Goal: Task Accomplishment & Management: Manage account settings

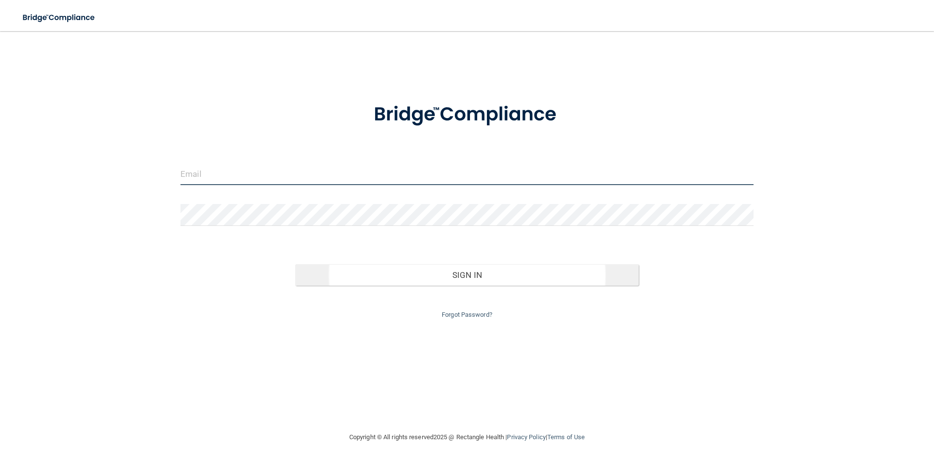
type input "[PERSON_NAME][EMAIL_ADDRESS][PERSON_NAME][DOMAIN_NAME]"
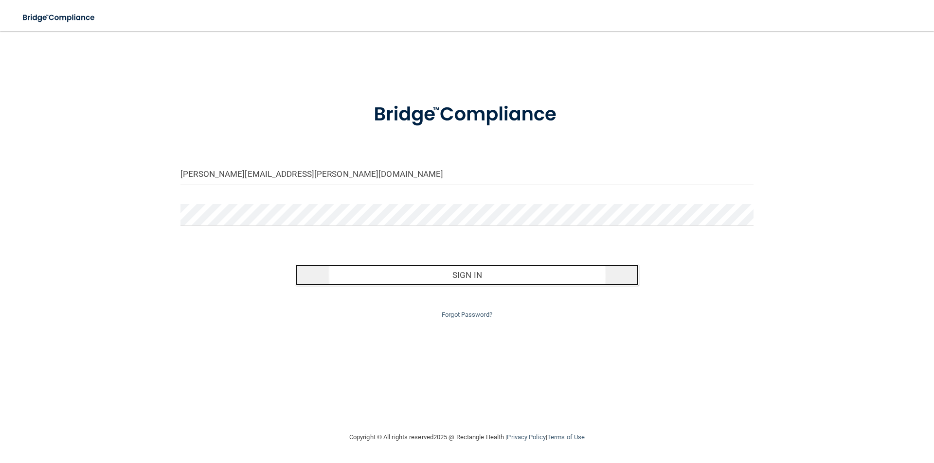
click at [481, 280] on button "Sign In" at bounding box center [467, 275] width 344 height 21
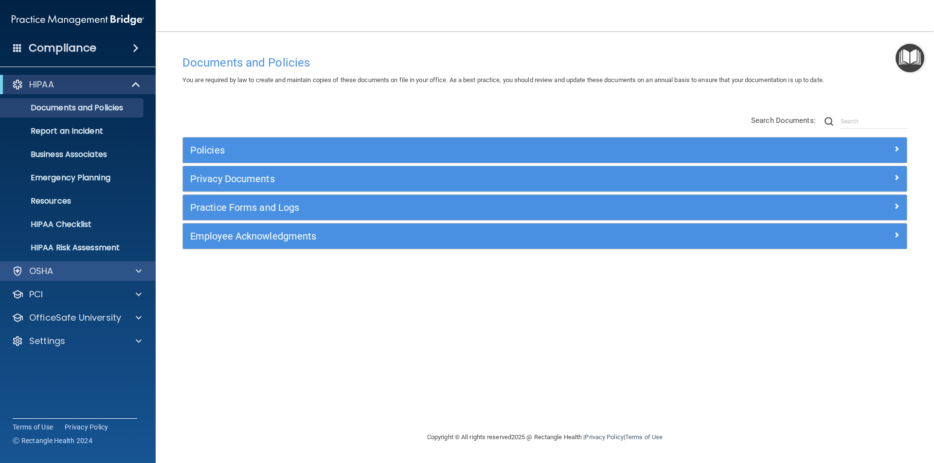
click at [131, 265] on div "OSHA" at bounding box center [78, 271] width 156 height 19
click at [134, 273] on div at bounding box center [137, 271] width 24 height 12
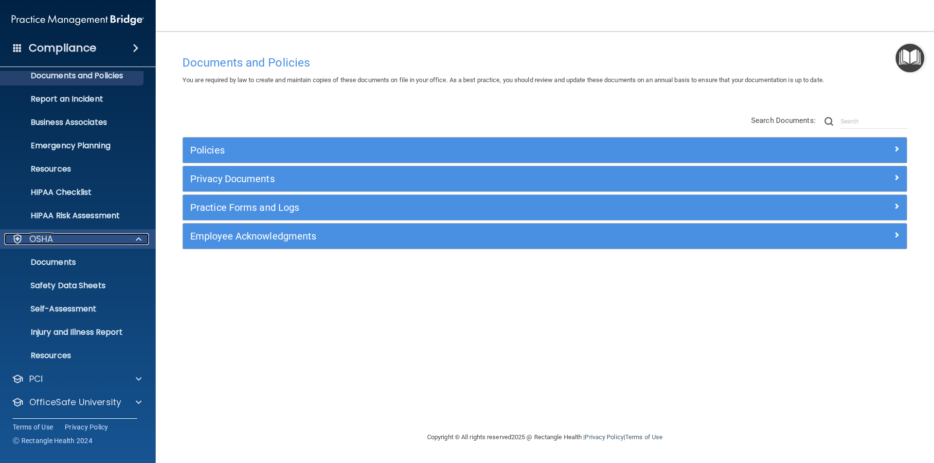
scroll to position [49, 0]
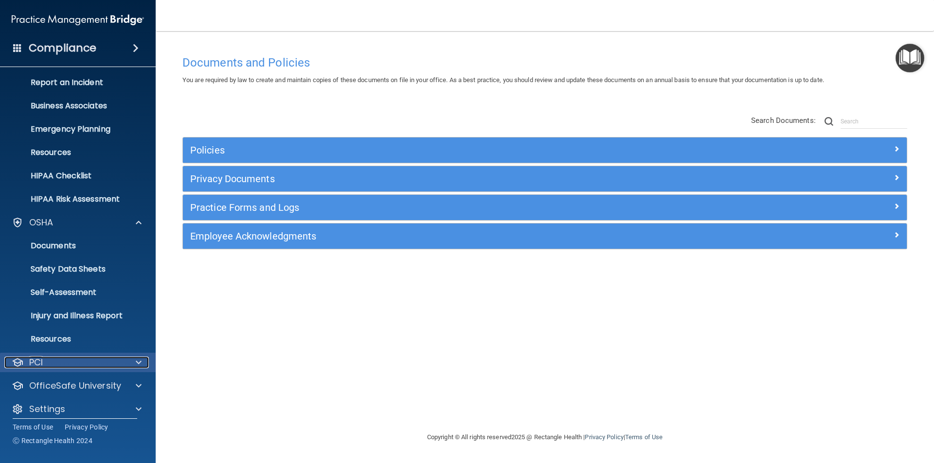
click at [141, 362] on div at bounding box center [137, 363] width 24 height 12
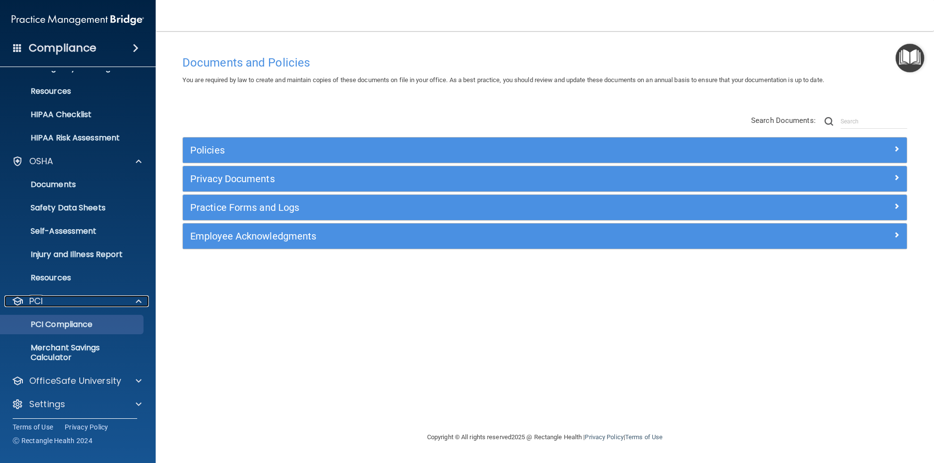
scroll to position [113, 0]
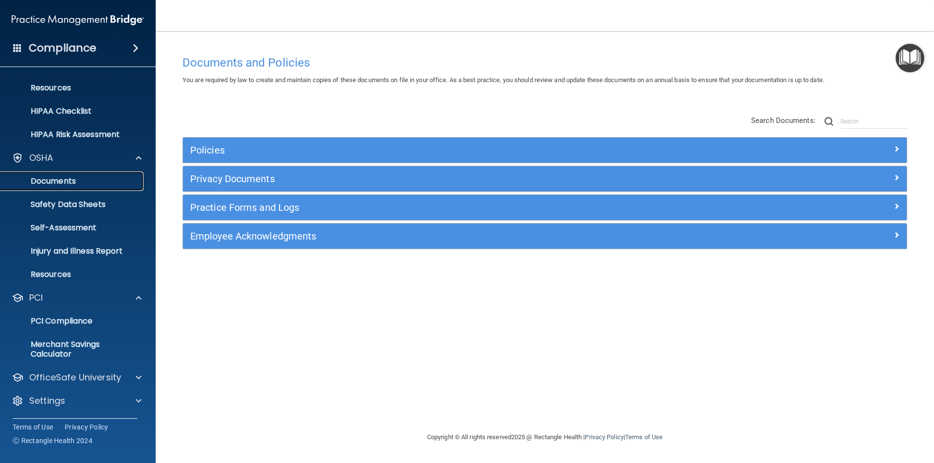
click at [53, 175] on link "Documents" at bounding box center [66, 181] width 153 height 19
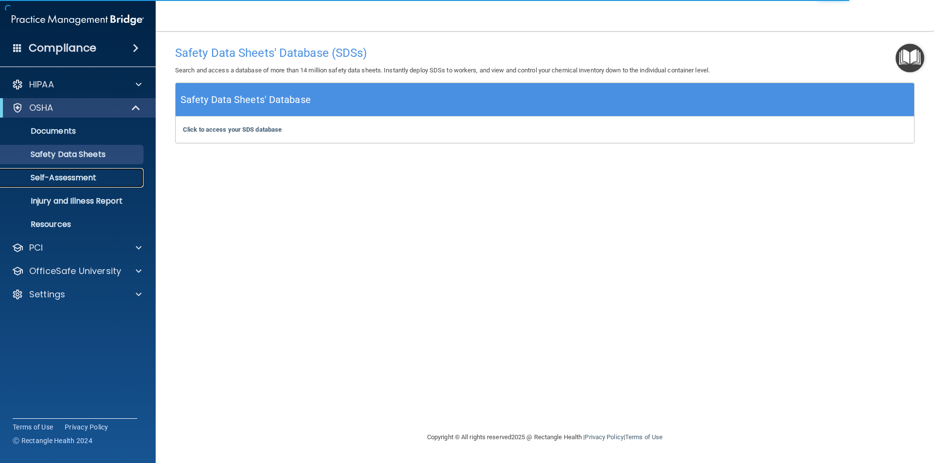
click at [71, 180] on p "Self-Assessment" at bounding box center [72, 178] width 133 height 10
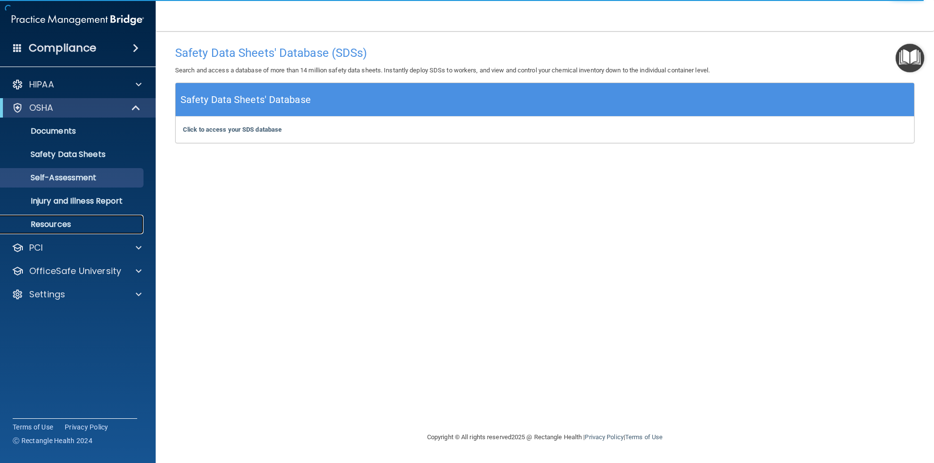
click at [56, 227] on p "Resources" at bounding box center [72, 225] width 133 height 10
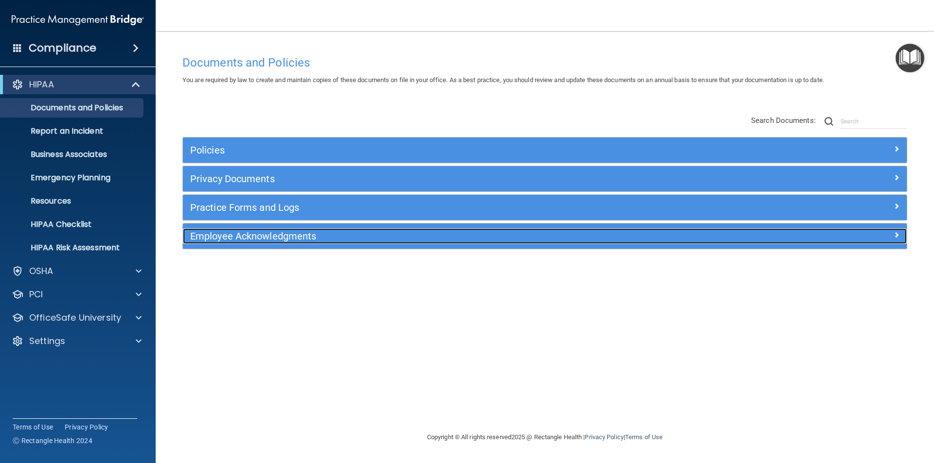
click at [254, 235] on h5 "Employee Acknowledgments" at bounding box center [454, 236] width 528 height 11
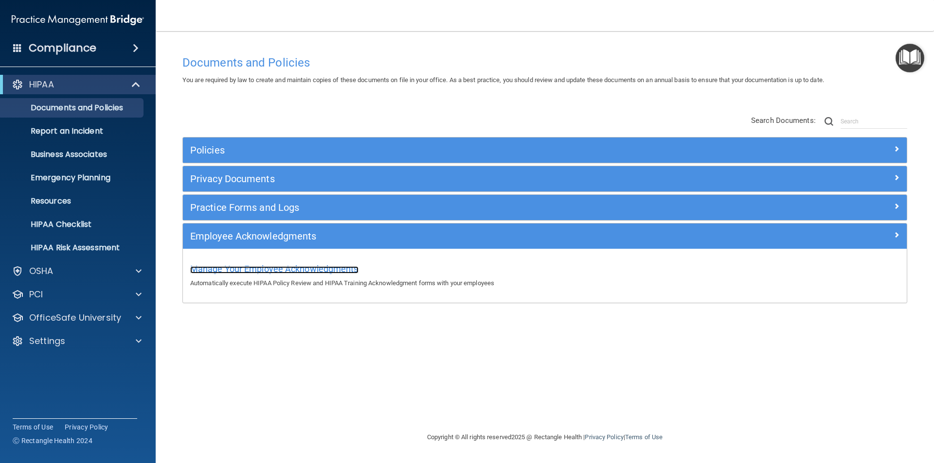
click at [265, 267] on span "Manage Your Employee Acknowledgments" at bounding box center [274, 269] width 168 height 10
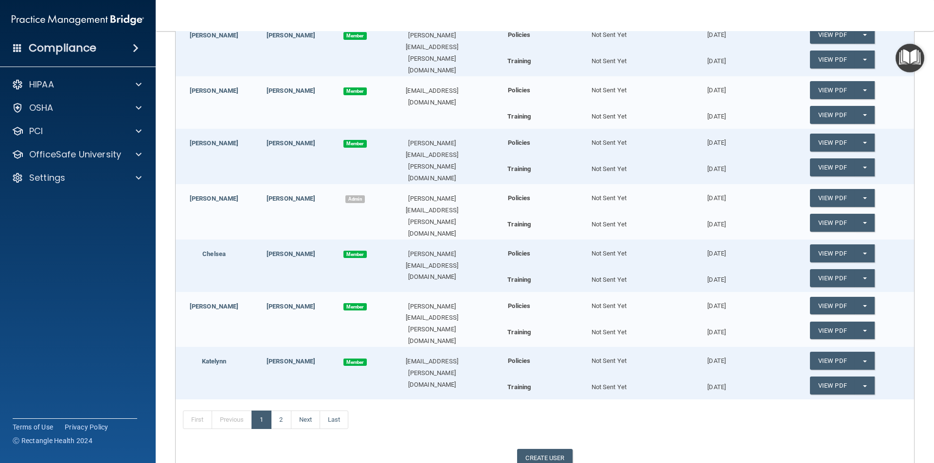
scroll to position [340, 0]
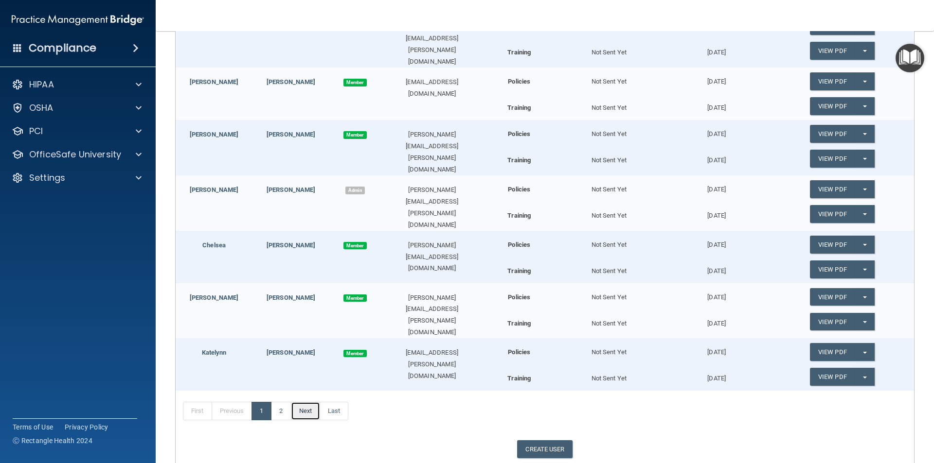
click at [310, 406] on link "Next" at bounding box center [305, 411] width 29 height 18
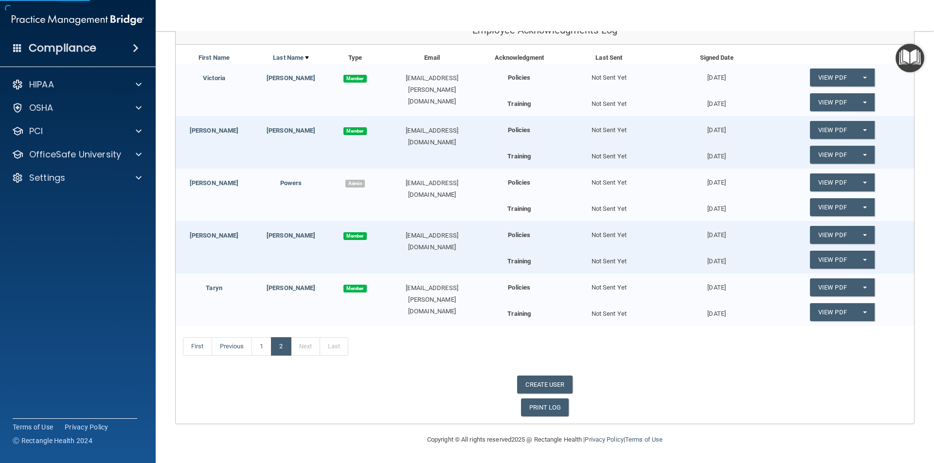
scroll to position [83, 0]
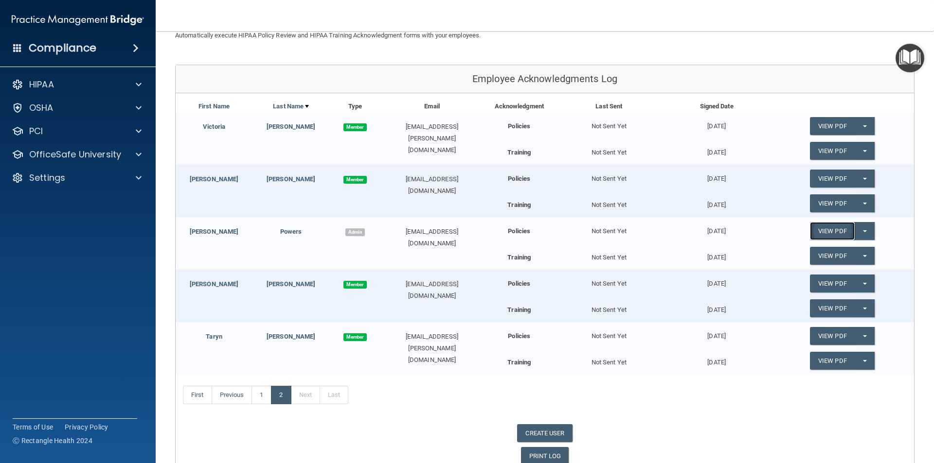
click at [821, 233] on link "View PDF" at bounding box center [832, 231] width 45 height 18
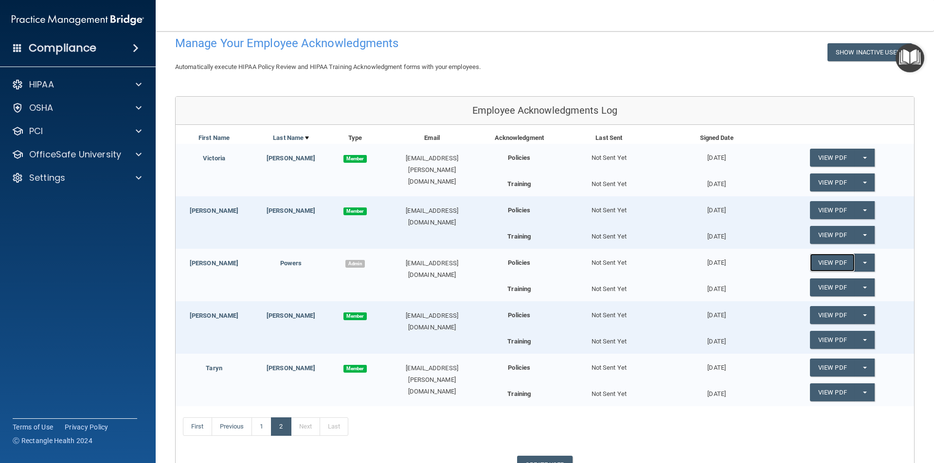
scroll to position [34, 0]
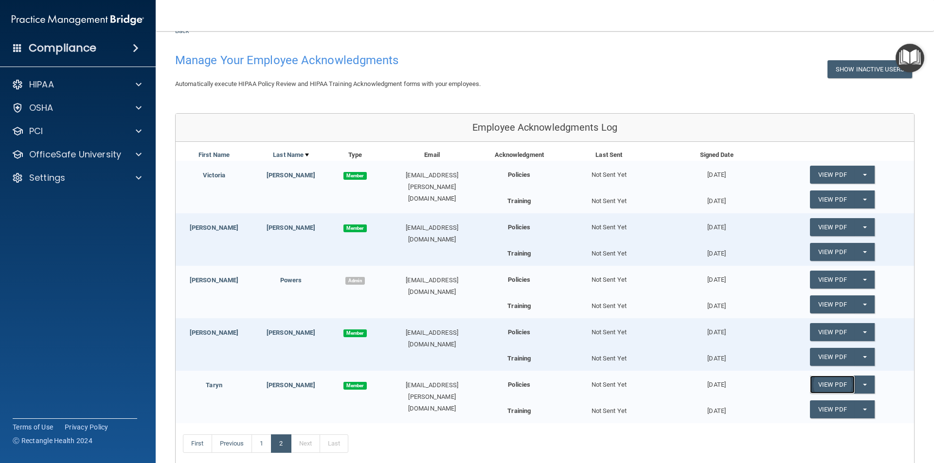
click at [839, 383] on link "View PDF" at bounding box center [832, 385] width 45 height 18
click at [261, 441] on link "1" at bounding box center [261, 444] width 20 height 18
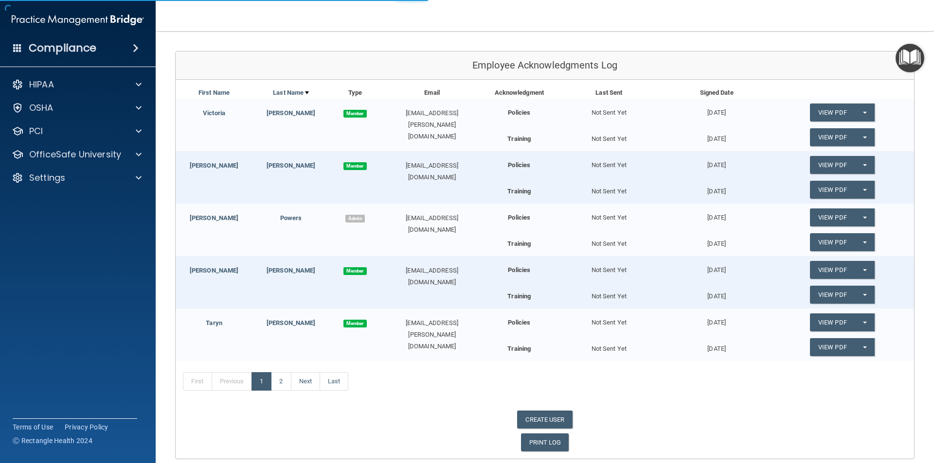
scroll to position [360, 0]
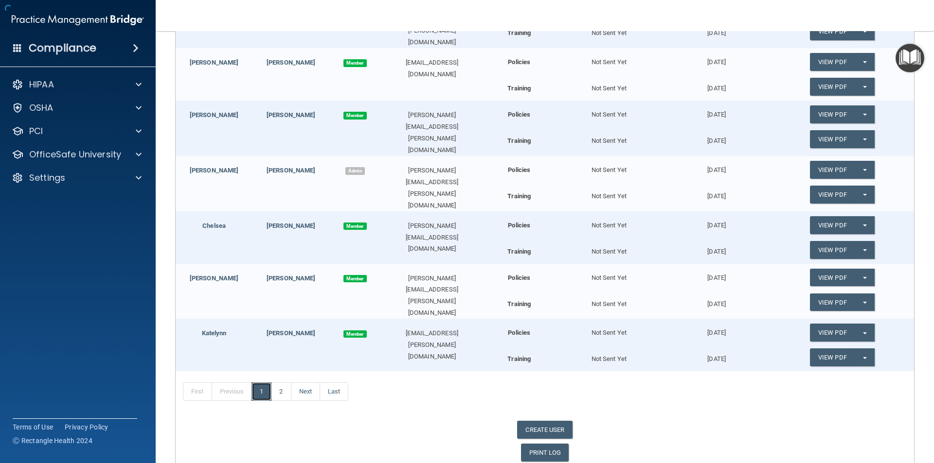
click at [260, 383] on link "1" at bounding box center [261, 392] width 20 height 18
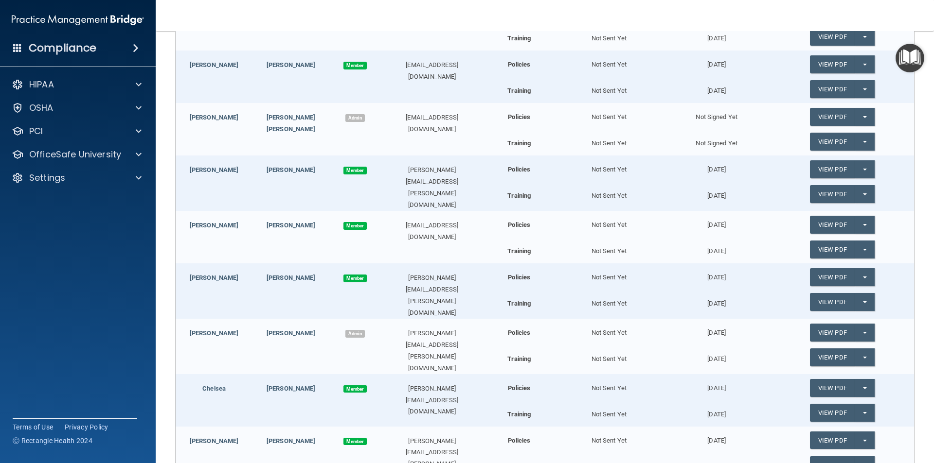
scroll to position [214, 0]
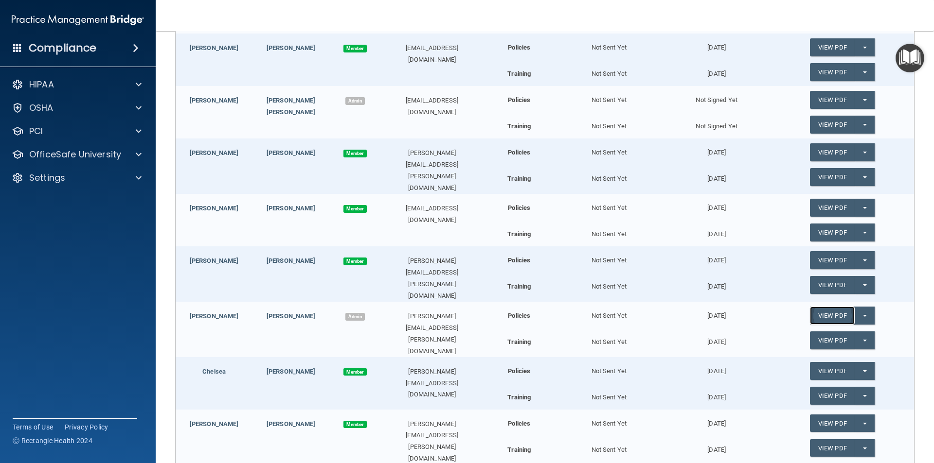
click at [836, 309] on link "View PDF" at bounding box center [832, 316] width 45 height 18
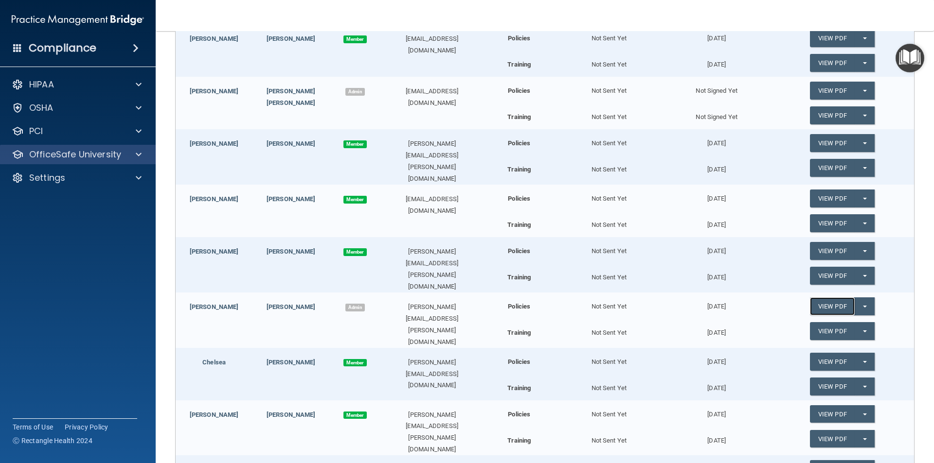
scroll to position [199, 0]
